Goal: Contribute content: Add original content to the website for others to see

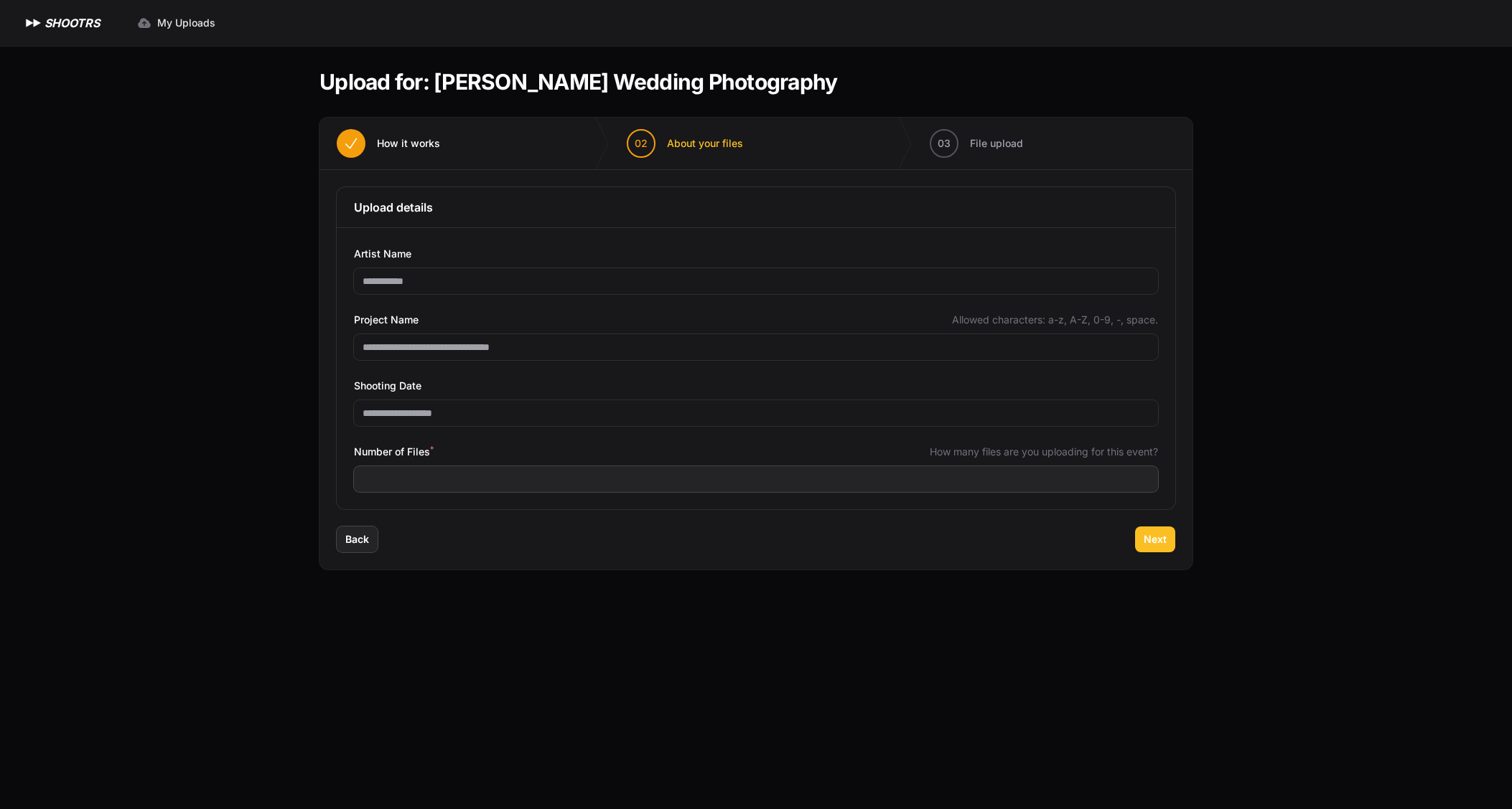
click at [1163, 545] on span "Next" at bounding box center [1155, 539] width 23 height 14
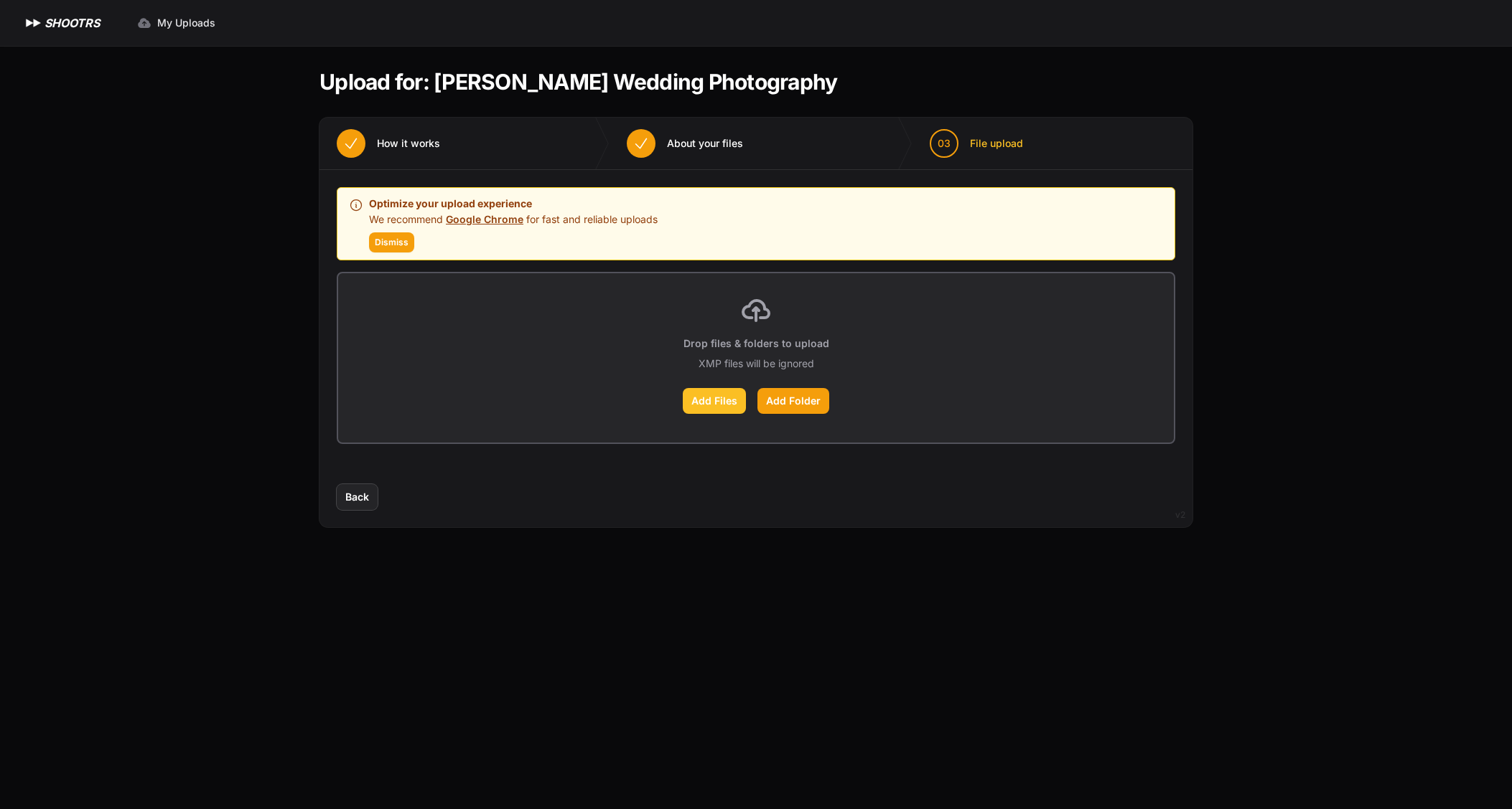
click at [714, 404] on label "Add Files" at bounding box center [714, 401] width 63 height 26
click at [0, 0] on input "Add Files" at bounding box center [0, 0] width 0 height 0
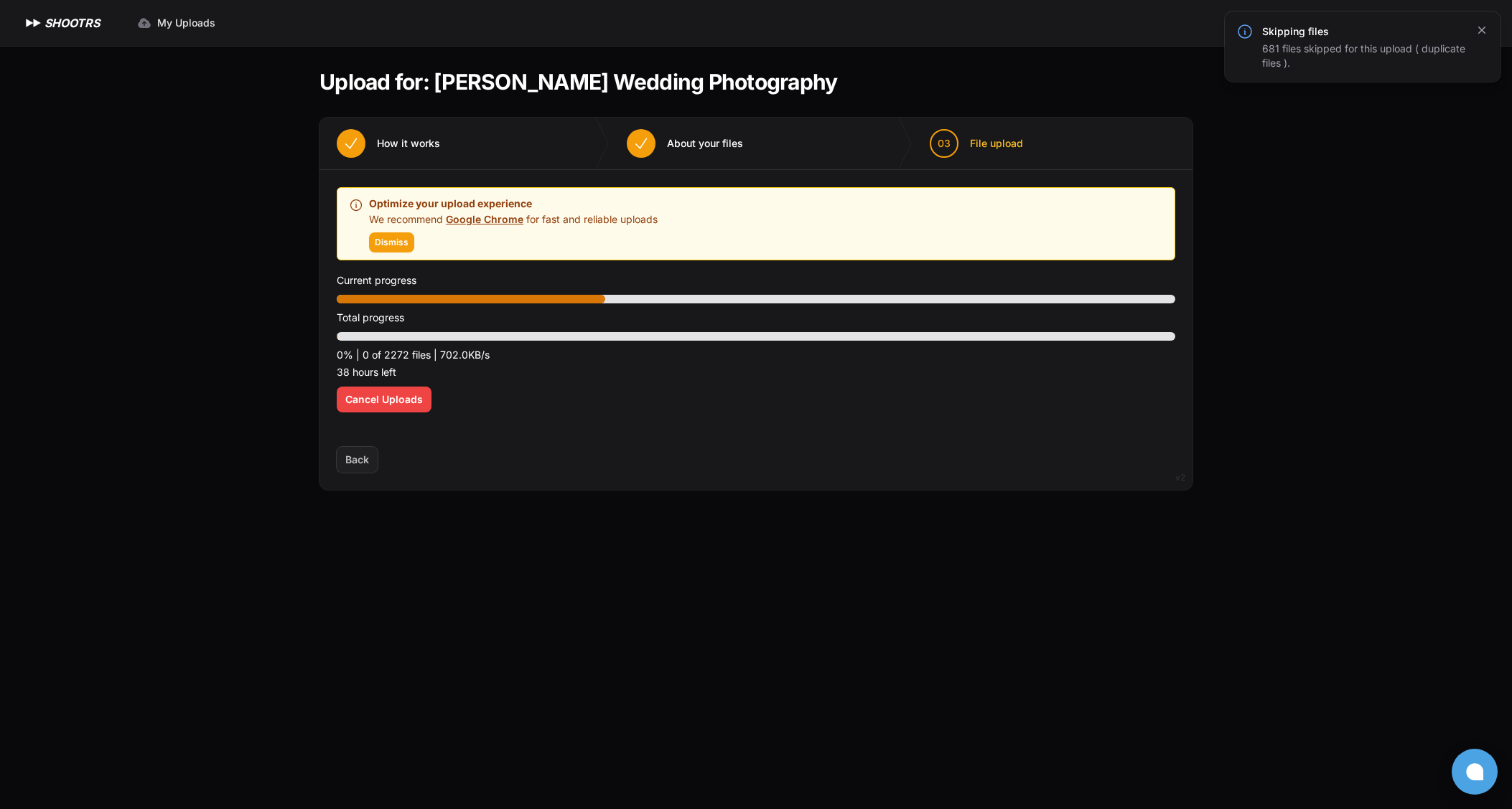
click at [1486, 30] on icon "button" at bounding box center [1481, 30] width 14 height 14
click at [336, 575] on main "Upload for: Alexis Corcoran Wedding Photography 01 How it works" at bounding box center [755, 427] width 919 height 763
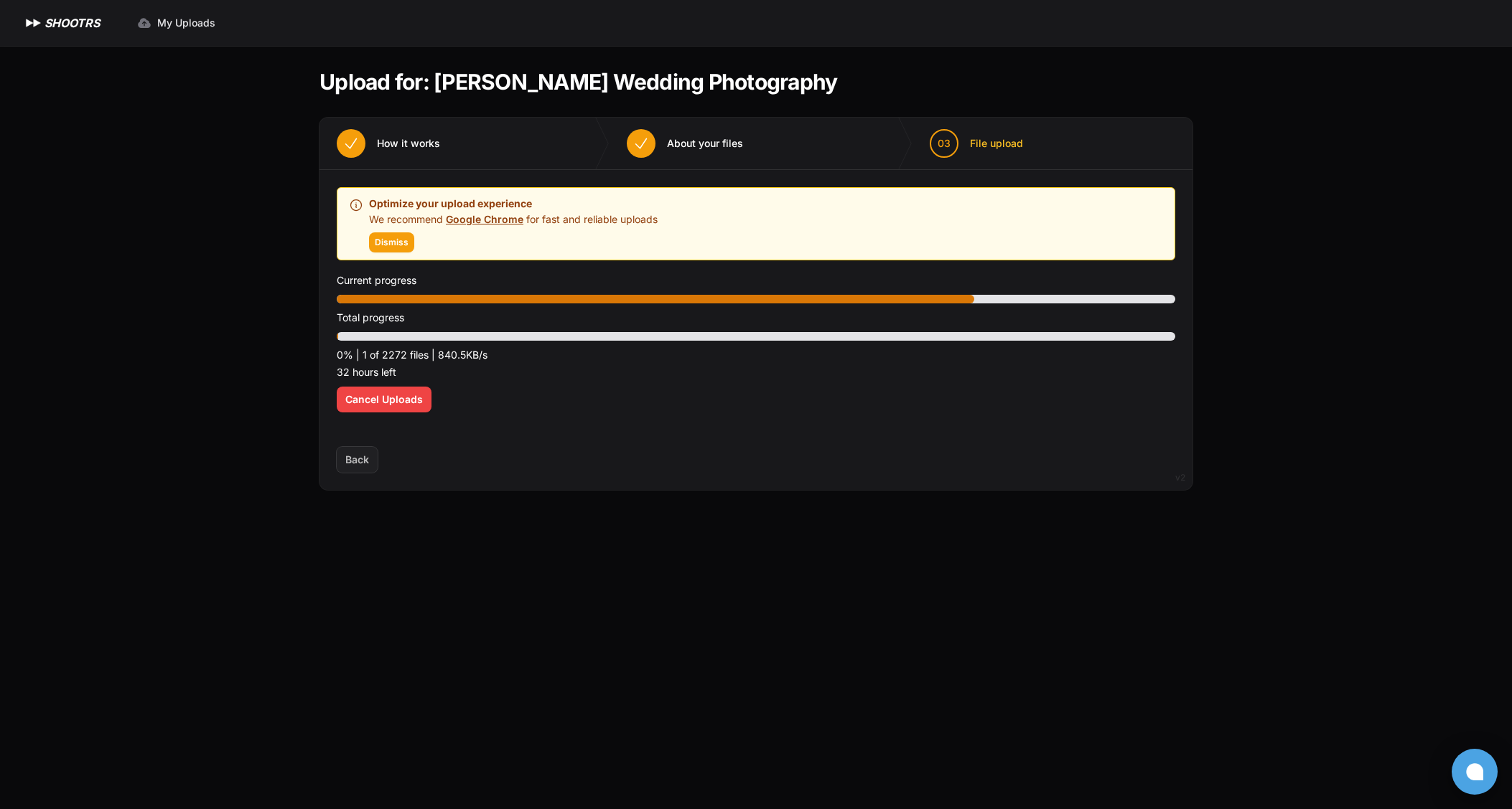
click at [1474, 771] on icon at bounding box center [1474, 772] width 18 height 18
click at [1342, 218] on div "Expand sidebar Collapse sidebar SHOOTRS SHOOTRS My Uploads" at bounding box center [756, 404] width 1512 height 809
click at [1473, 768] on button at bounding box center [1474, 772] width 46 height 46
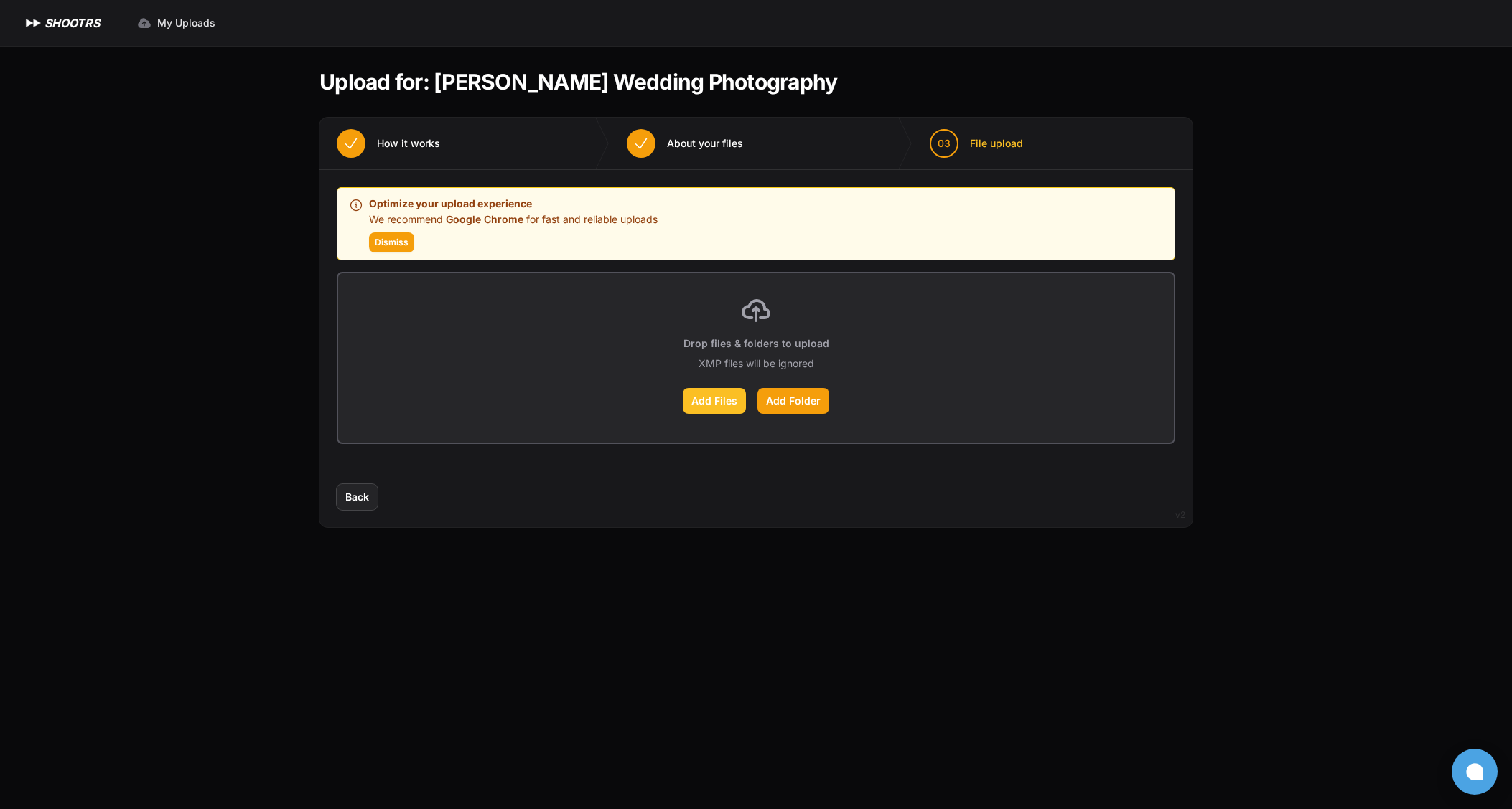
click at [704, 396] on label "Add Files" at bounding box center [714, 401] width 63 height 26
click at [0, 0] on input "Add Files" at bounding box center [0, 0] width 0 height 0
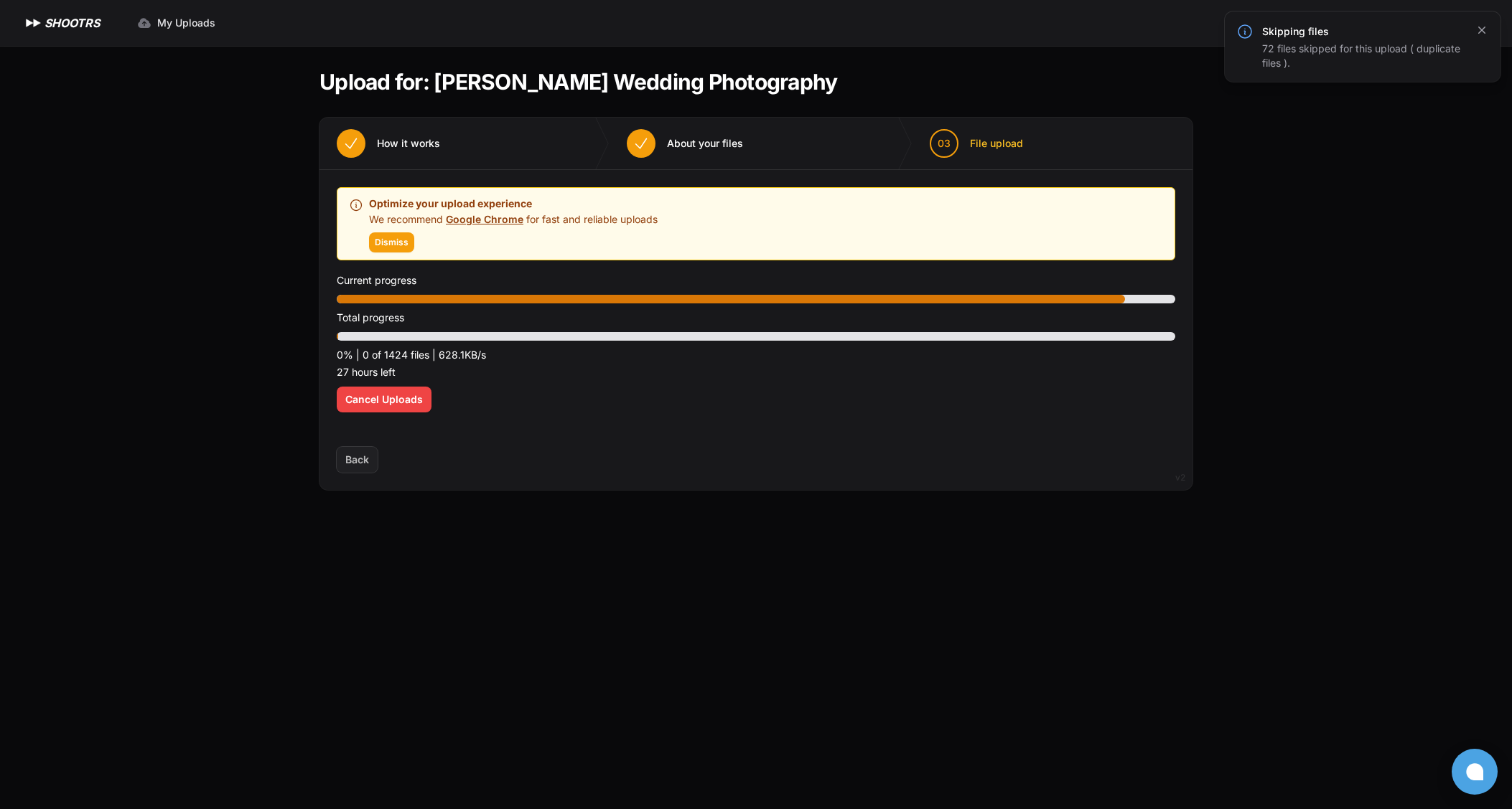
click at [1480, 34] on icon "button" at bounding box center [1481, 30] width 14 height 14
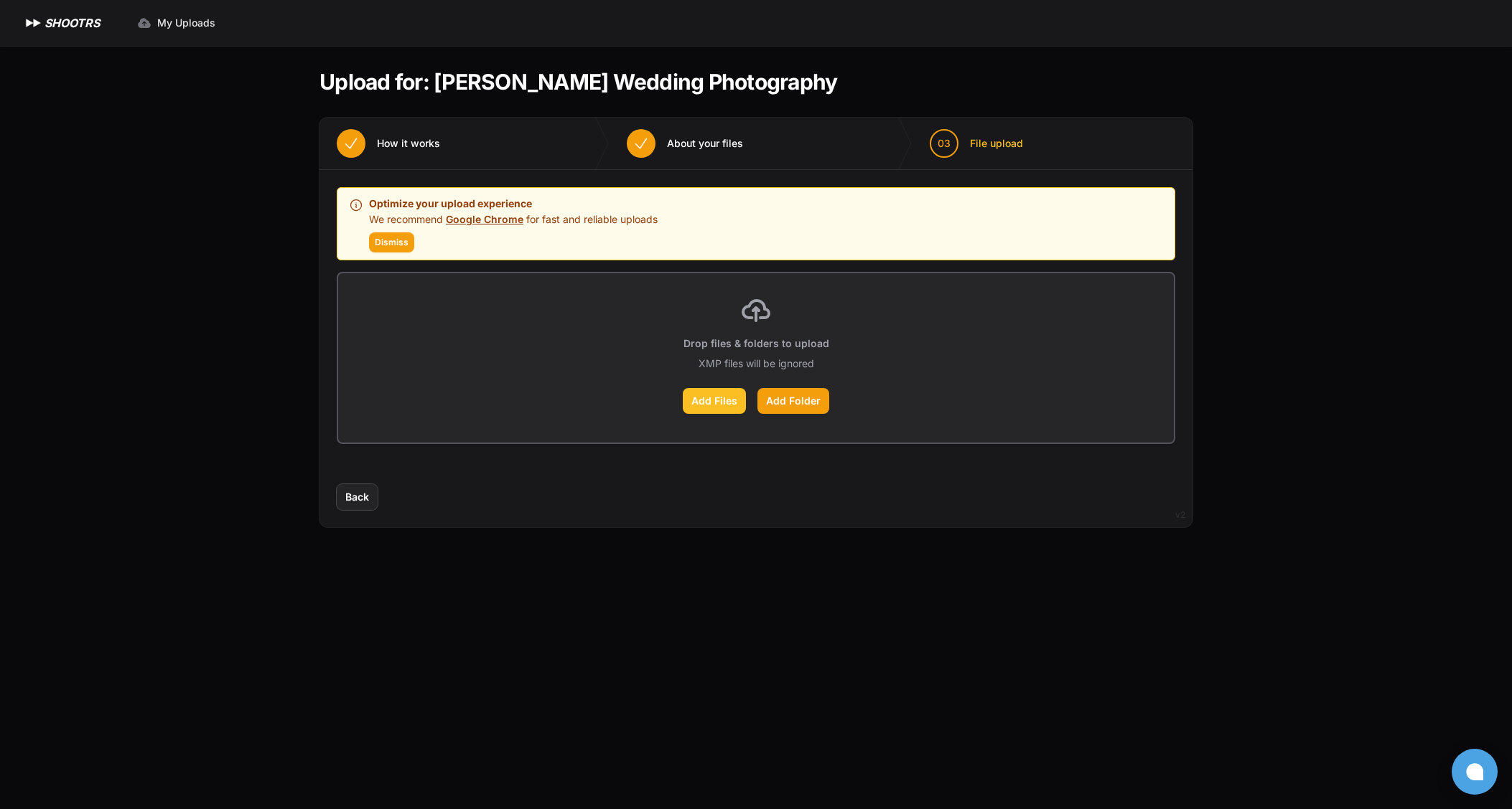
click at [710, 399] on label "Add Files" at bounding box center [714, 401] width 63 height 26
click at [0, 0] on input "Add Files" at bounding box center [0, 0] width 0 height 0
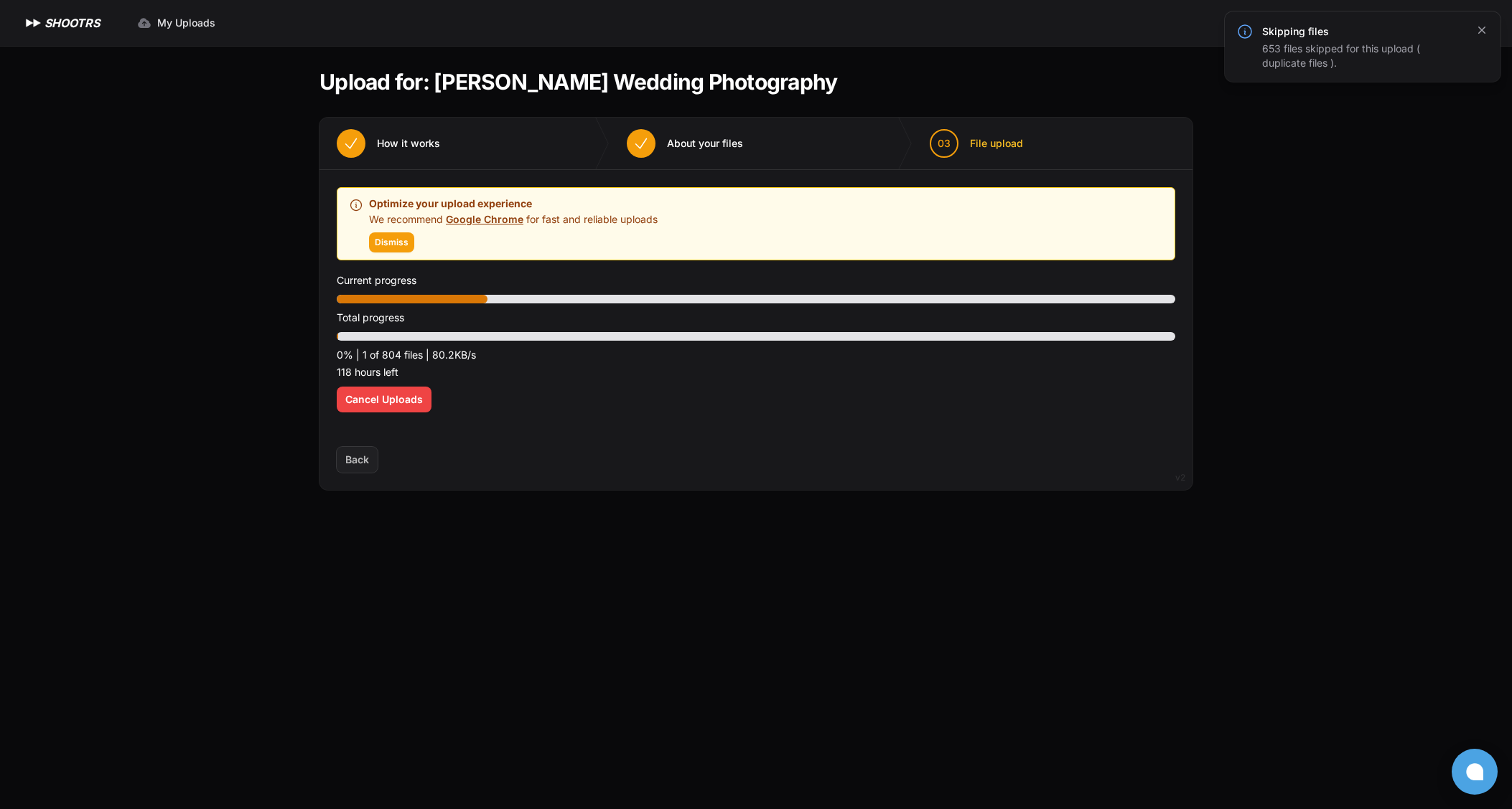
click at [1482, 29] on icon "button" at bounding box center [1481, 30] width 7 height 7
